Goal: Book appointment/travel/reservation

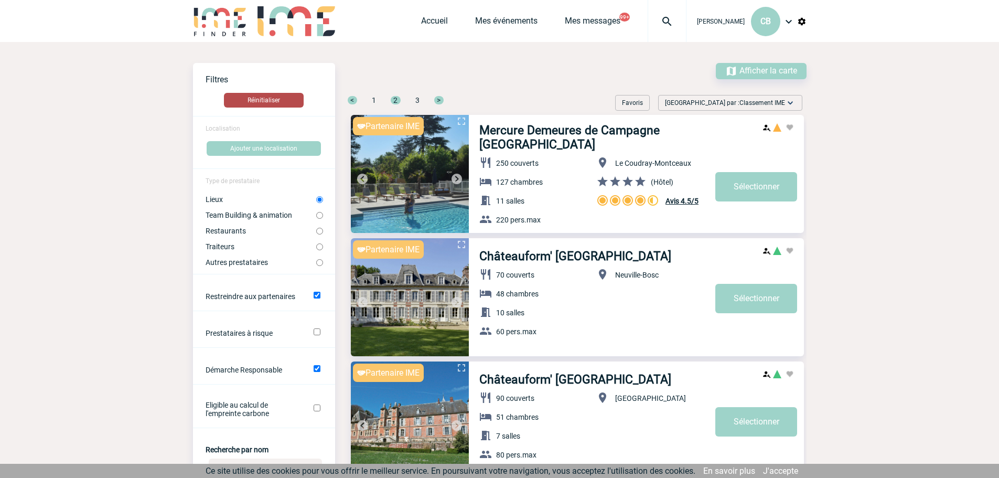
click at [262, 101] on button "Réinitialiser" at bounding box center [264, 100] width 80 height 15
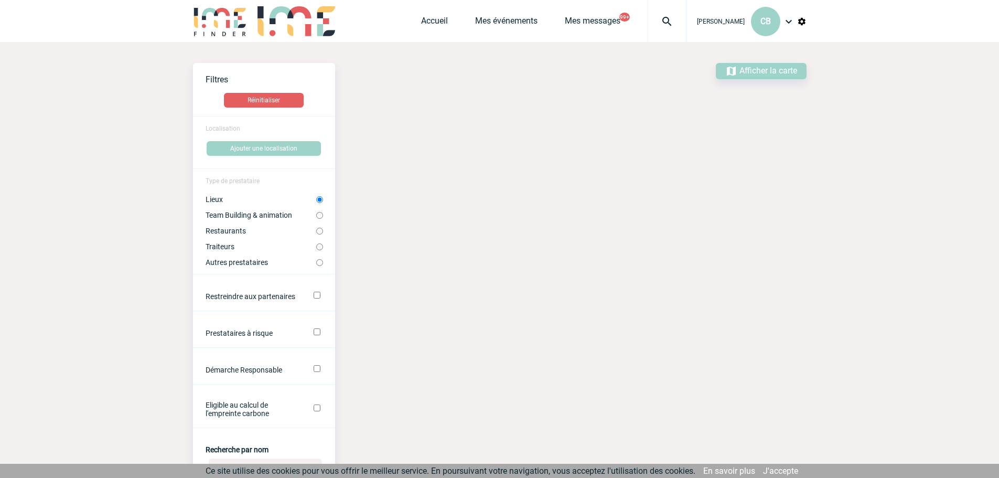
click at [322, 215] on input "Team Building & animation" at bounding box center [319, 215] width 7 height 7
radio input "true"
click at [319, 246] on input "Traiteurs" at bounding box center [319, 246] width 7 height 7
radio input "true"
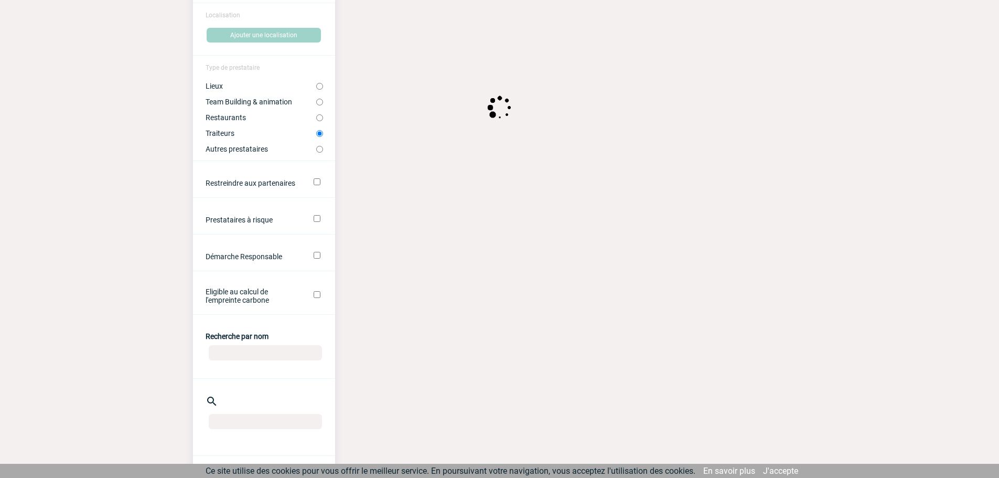
scroll to position [210, 0]
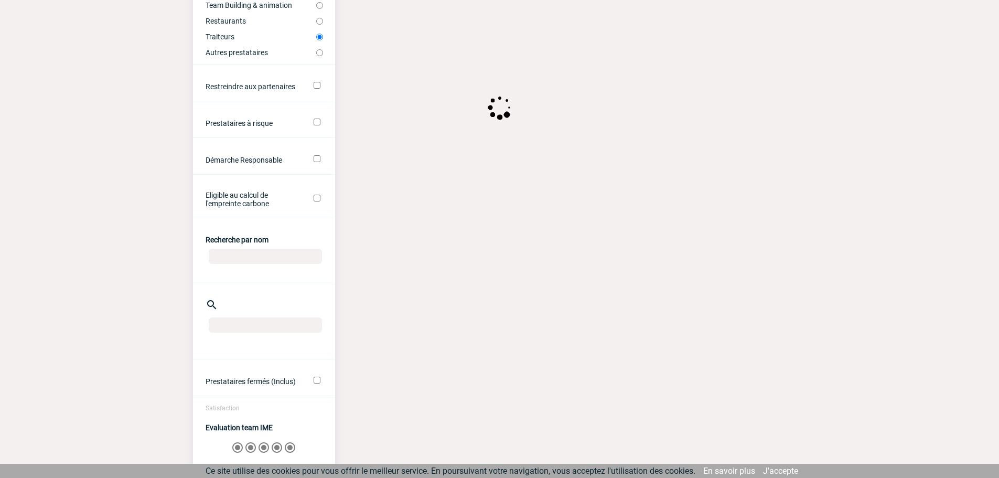
click at [269, 258] on input "Recherche par nom" at bounding box center [265, 255] width 113 height 15
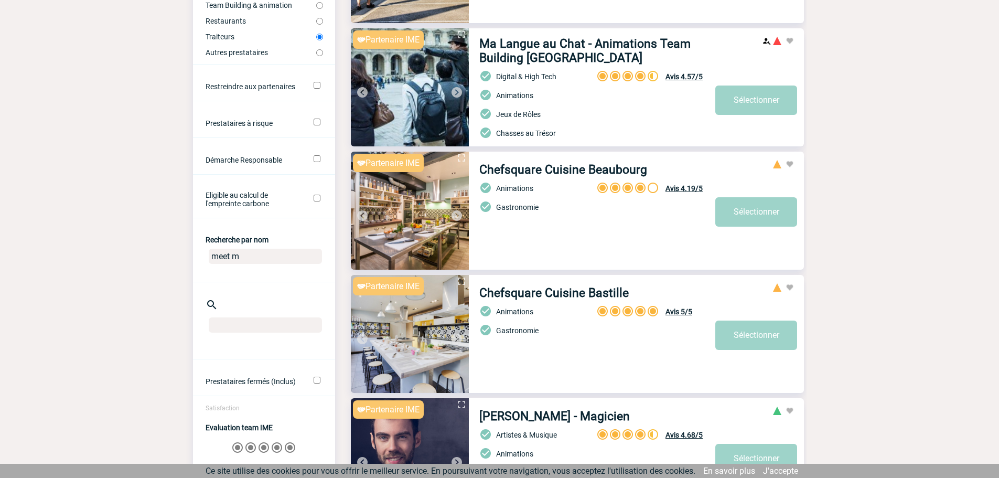
type input "meet my"
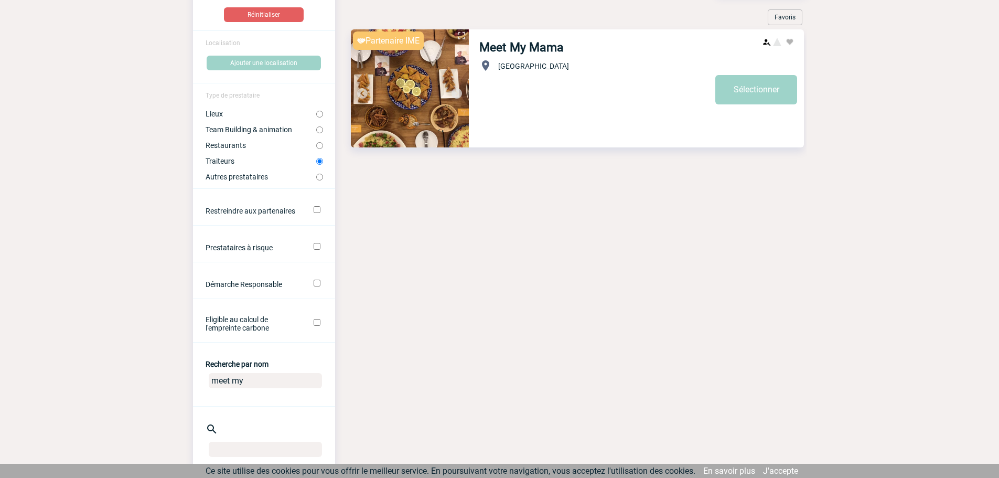
scroll to position [52, 0]
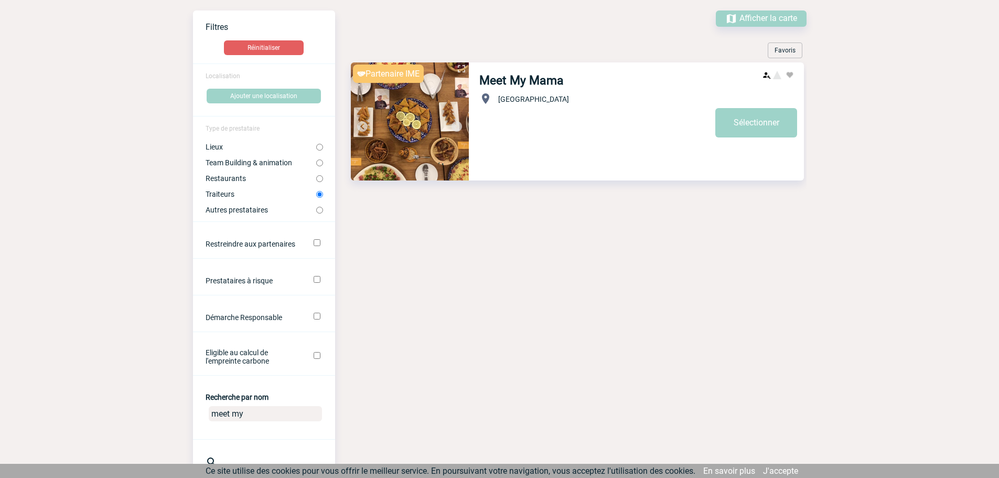
click at [403, 123] on img at bounding box center [410, 121] width 118 height 118
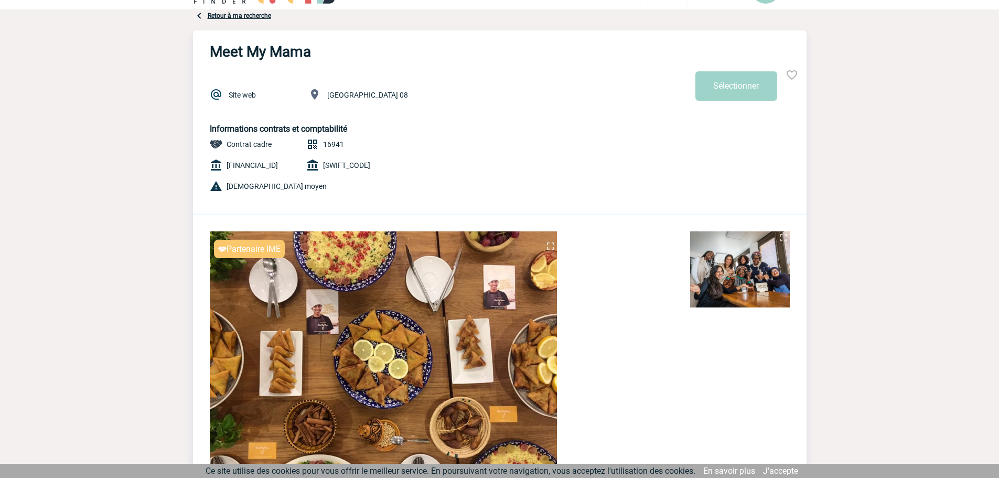
scroll to position [105, 0]
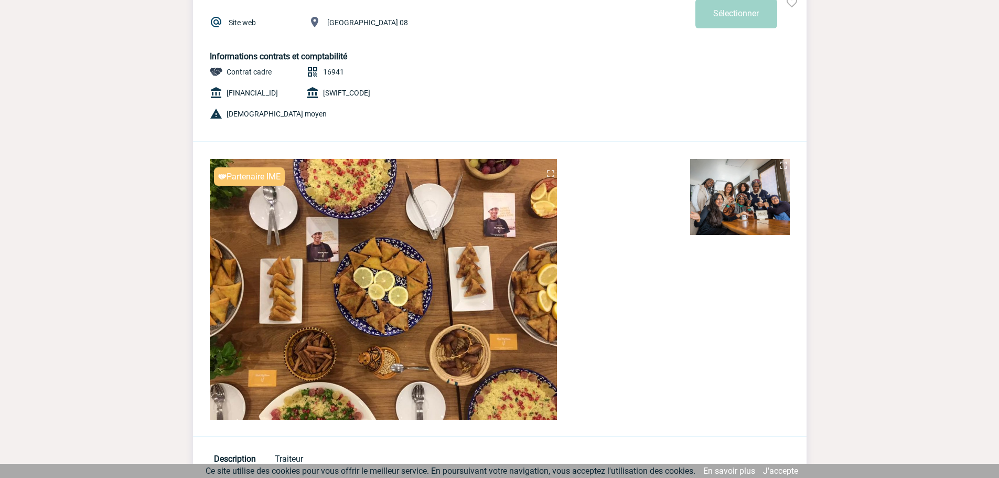
click at [783, 166] on img at bounding box center [783, 165] width 13 height 13
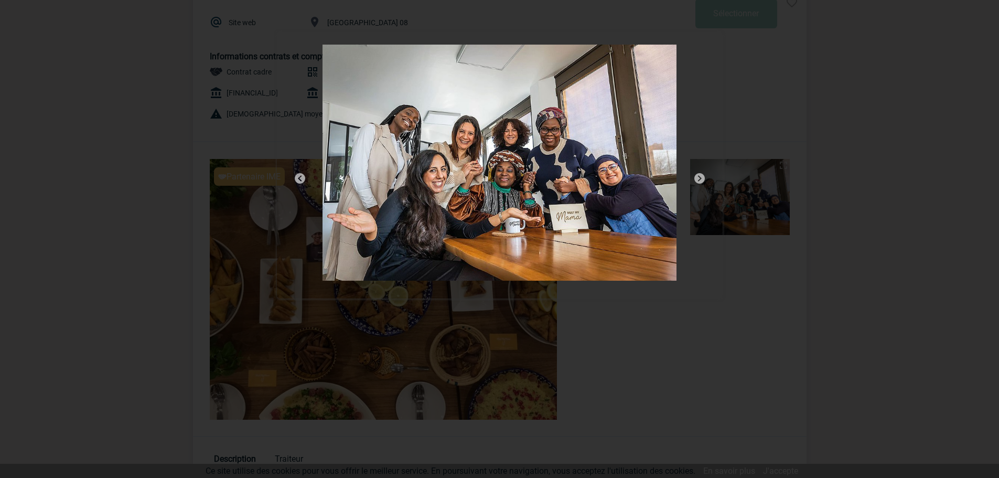
click at [813, 124] on div at bounding box center [499, 239] width 999 height 478
